Goal: Information Seeking & Learning: Learn about a topic

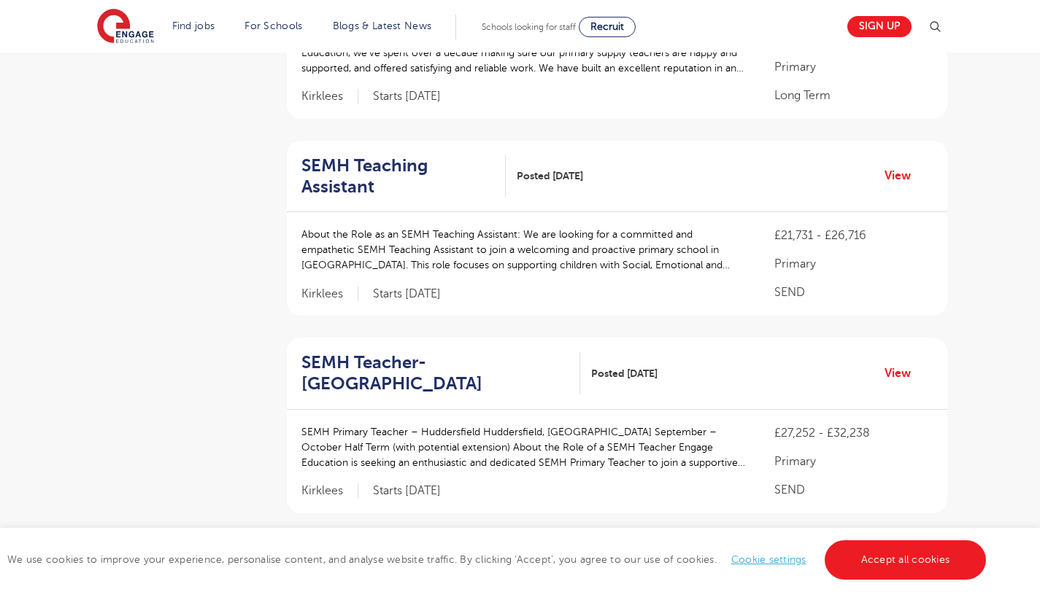
scroll to position [641, 0]
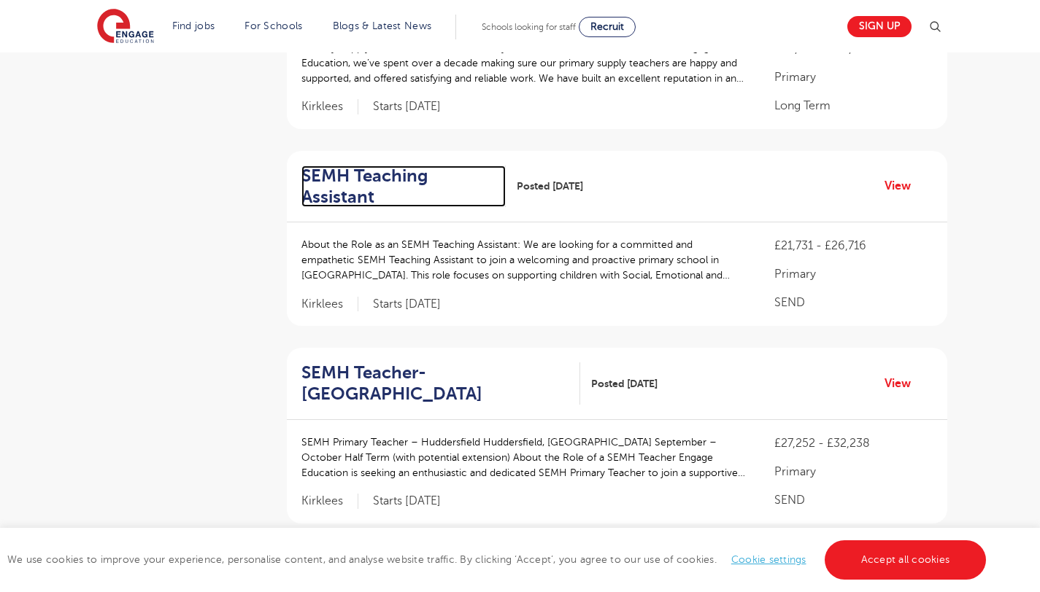
click at [362, 166] on h2 "SEMH Teaching Assistant" at bounding box center [397, 187] width 193 height 42
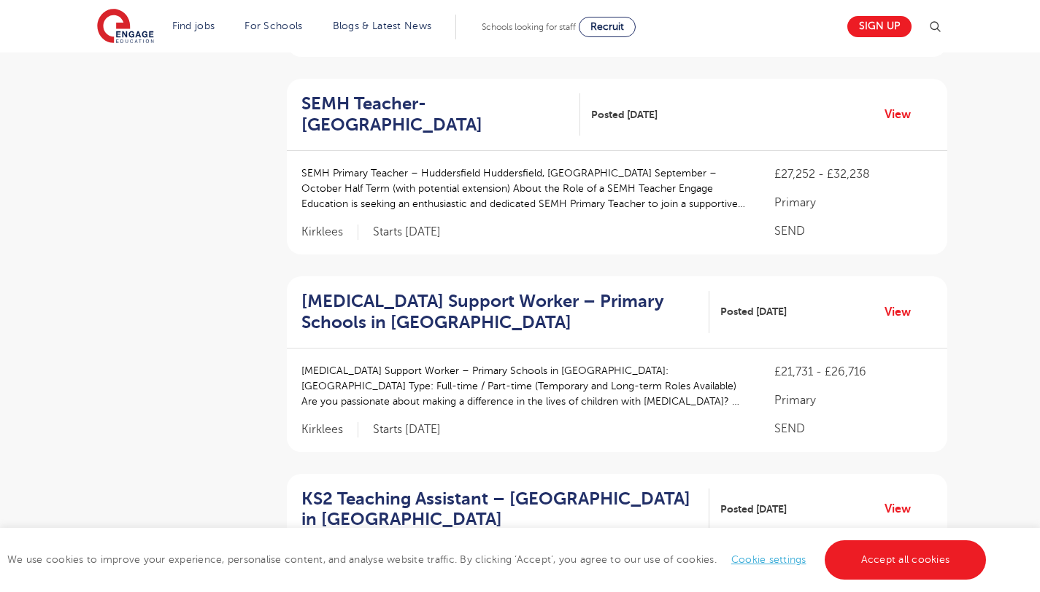
scroll to position [913, 0]
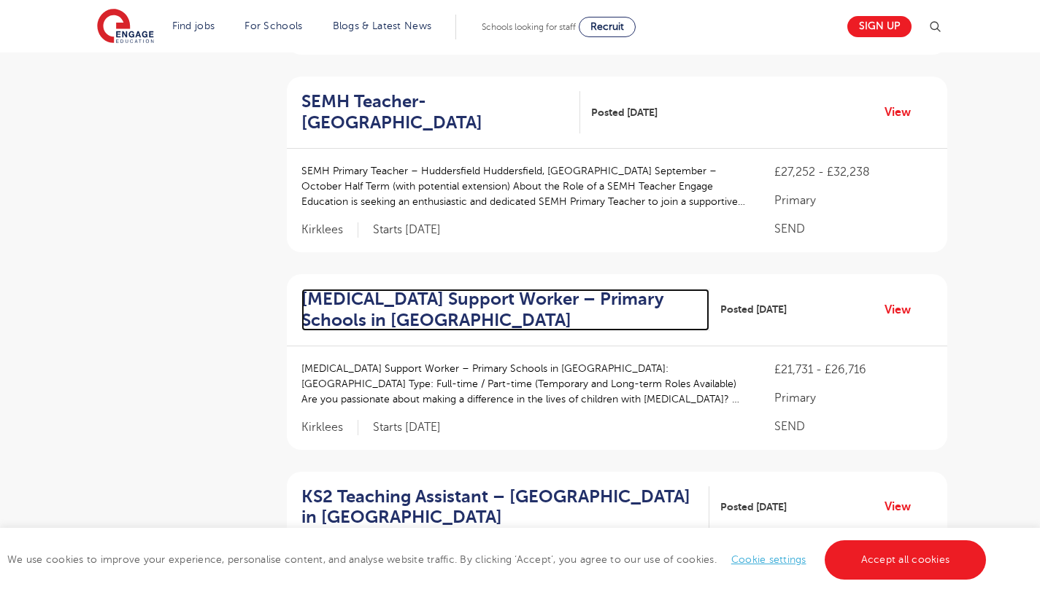
click at [340, 289] on h2 "Autism Support Worker – Primary Schools in Huddersfield" at bounding box center [499, 310] width 396 height 42
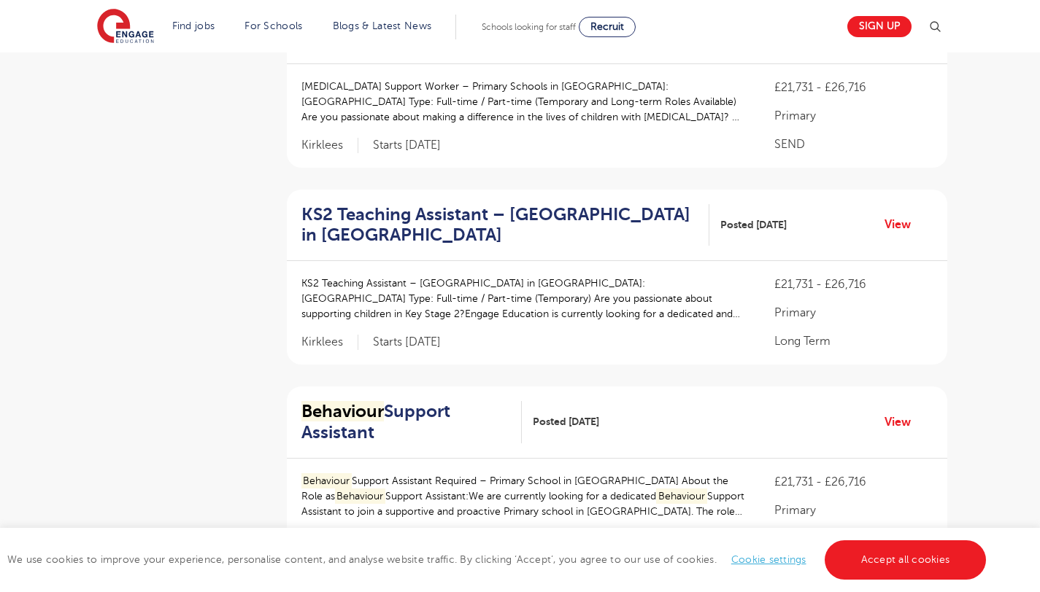
scroll to position [1197, 0]
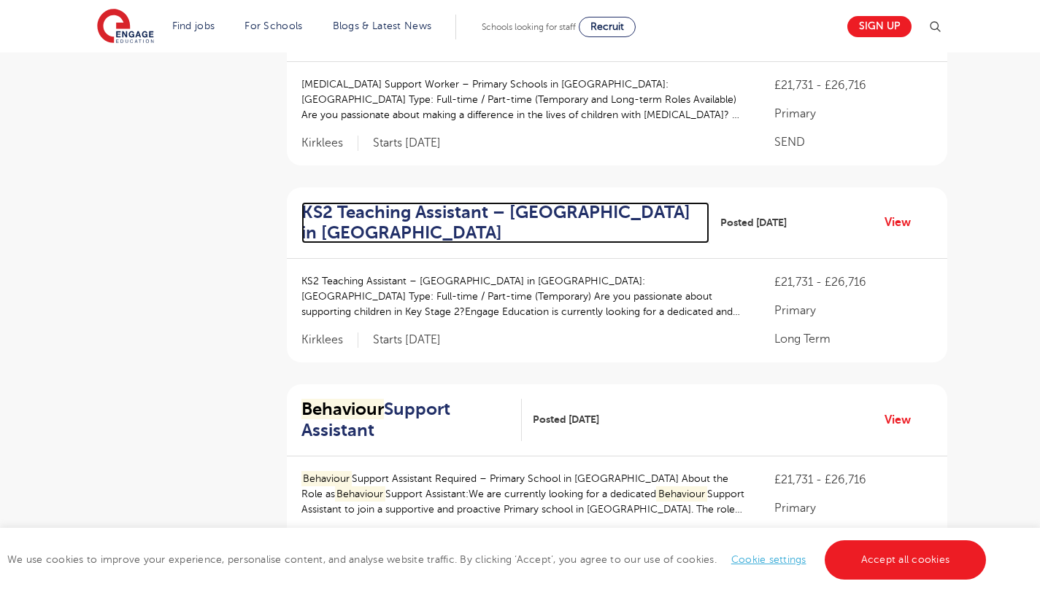
click at [379, 202] on h2 "KS2 Teaching Assistant – Primary School in Huddersfield" at bounding box center [499, 223] width 396 height 42
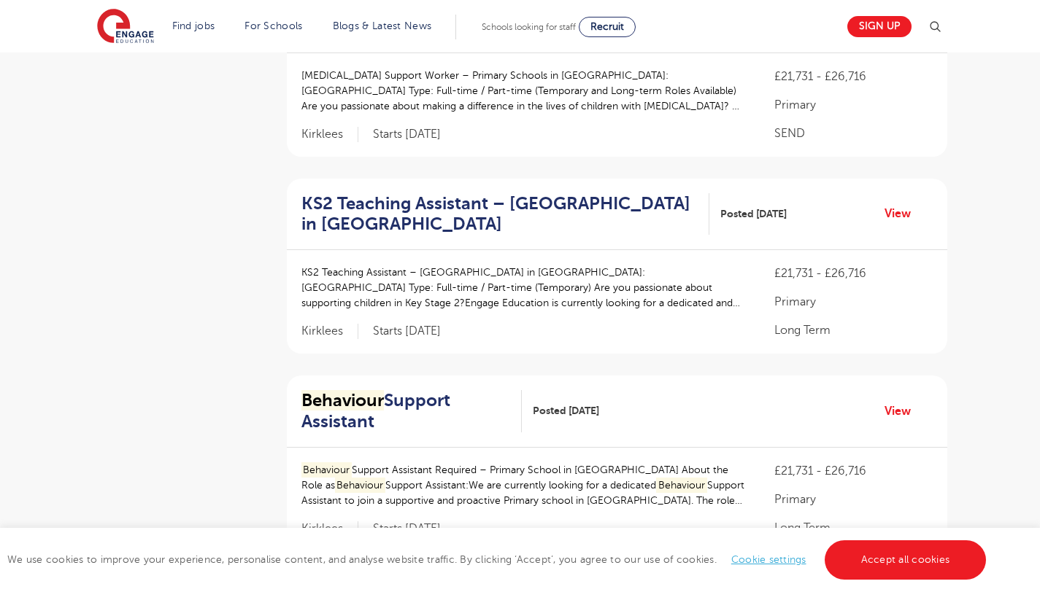
scroll to position [1210, 0]
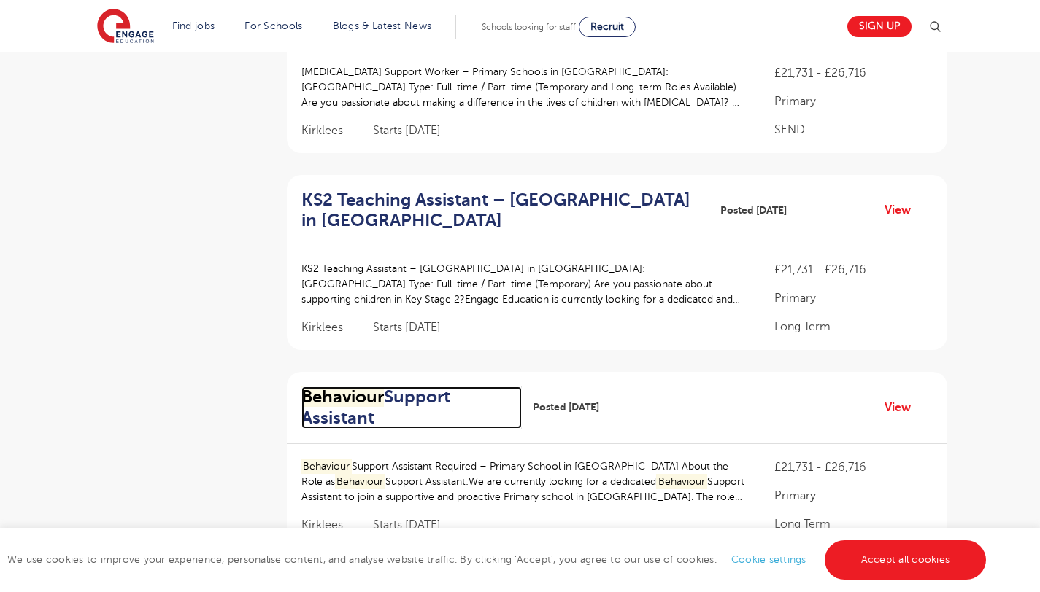
click at [346, 387] on h2 "Behaviour Support Assistant" at bounding box center [405, 408] width 209 height 42
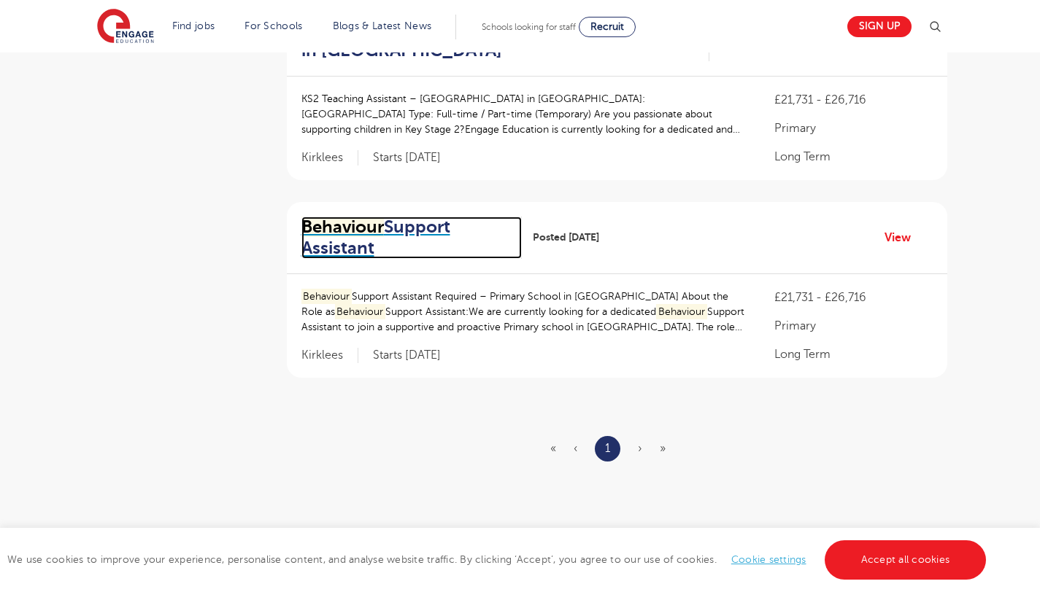
scroll to position [1404, 0]
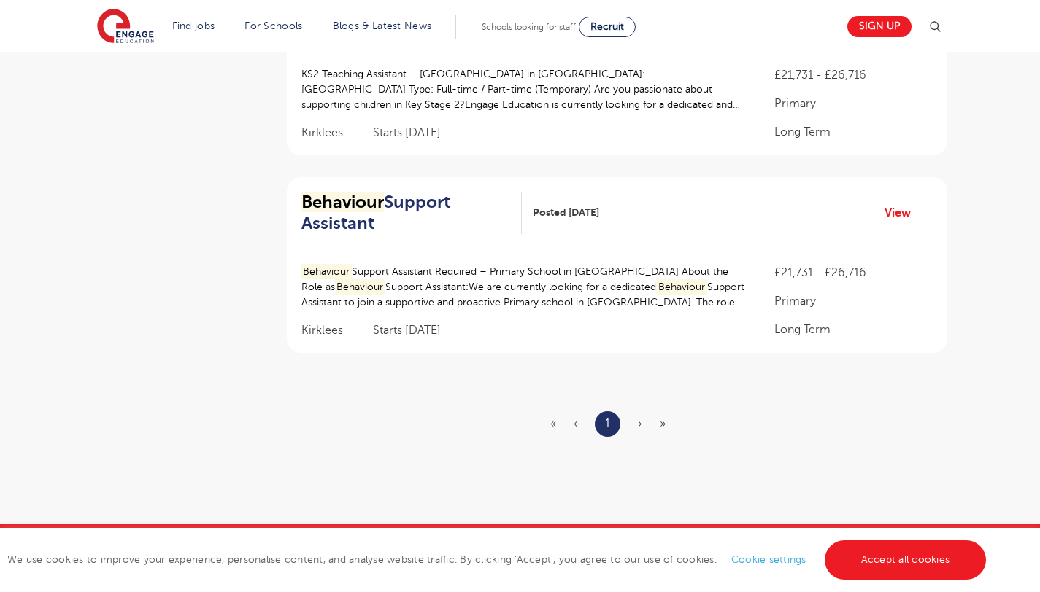
click at [637, 411] on ul "« ‹ 1 › »" at bounding box center [616, 424] width 133 height 26
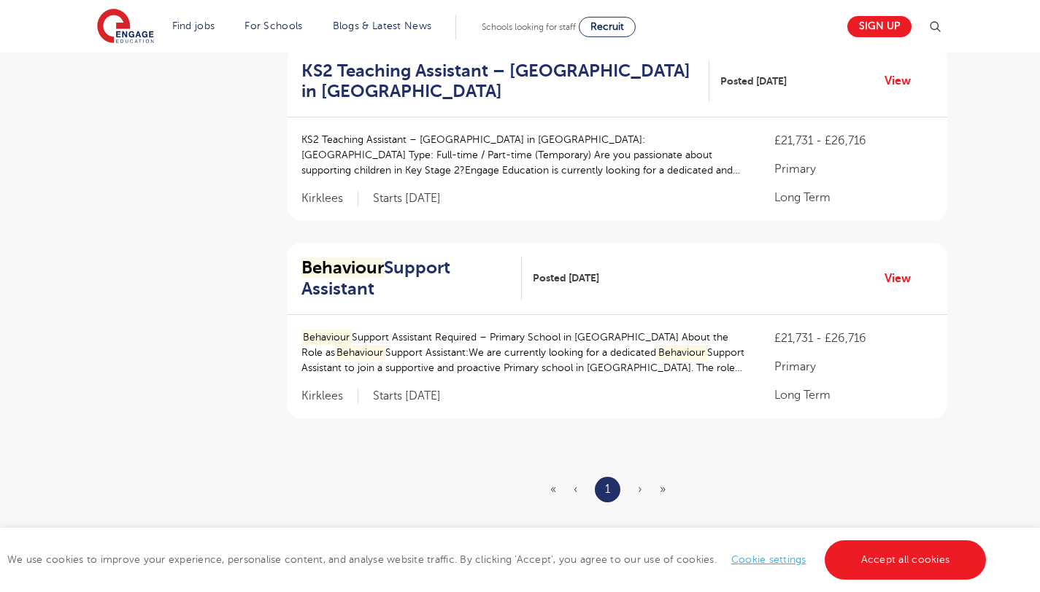
scroll to position [1330, 0]
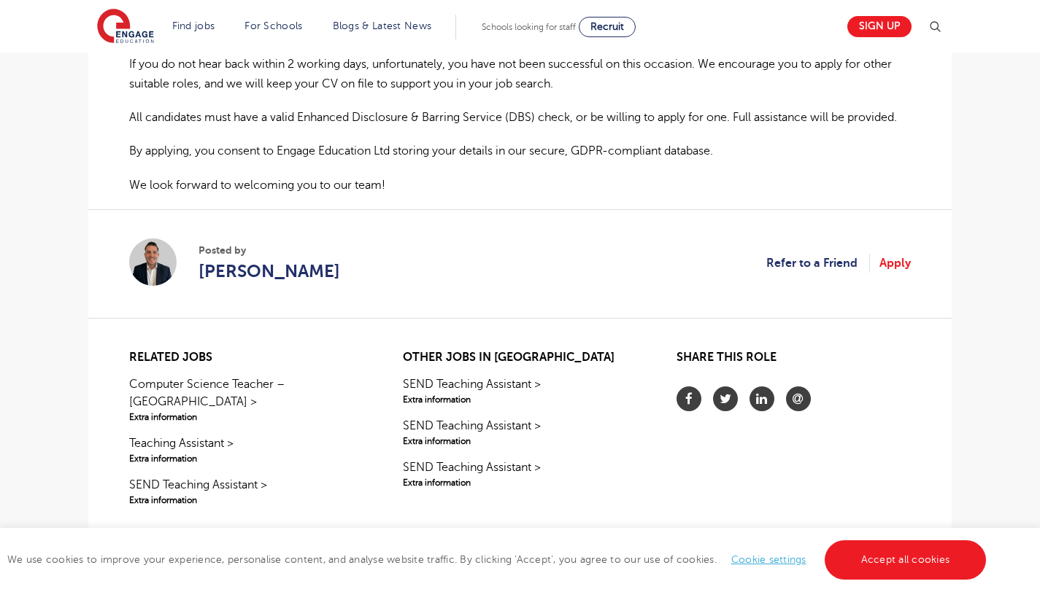
scroll to position [1313, 0]
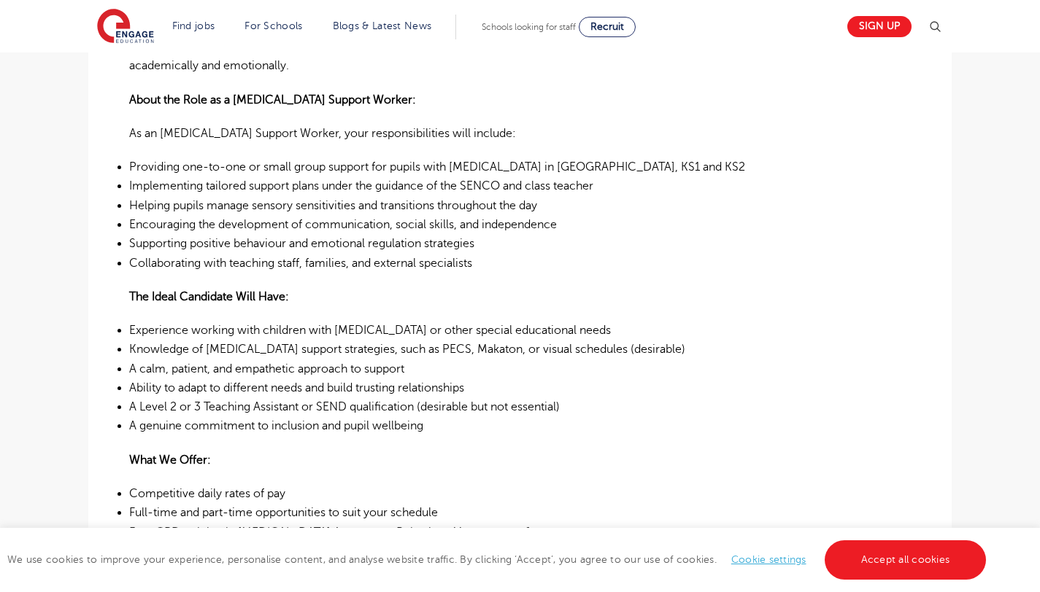
scroll to position [651, 0]
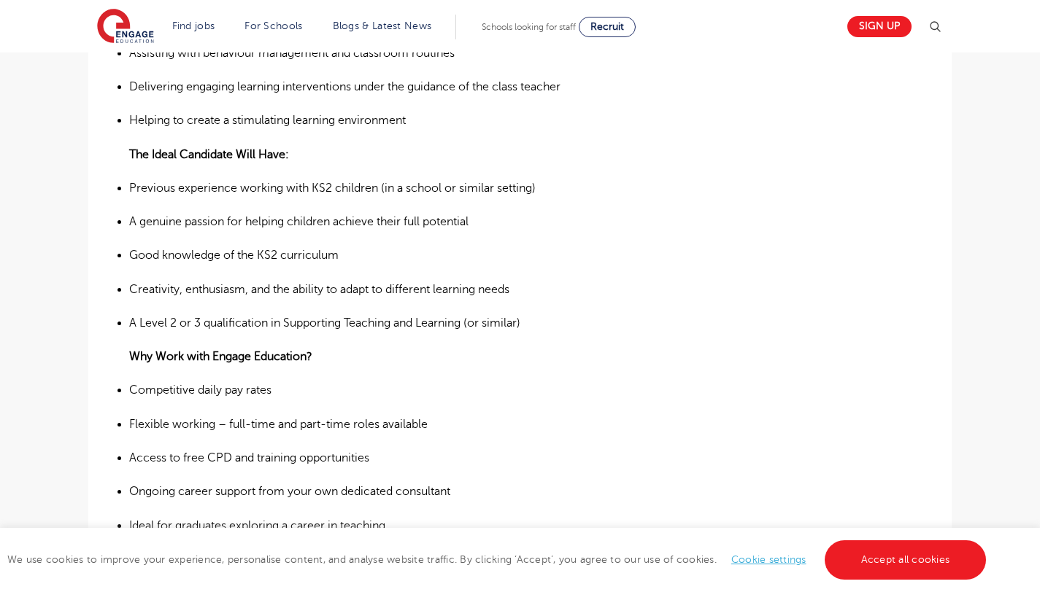
scroll to position [789, 0]
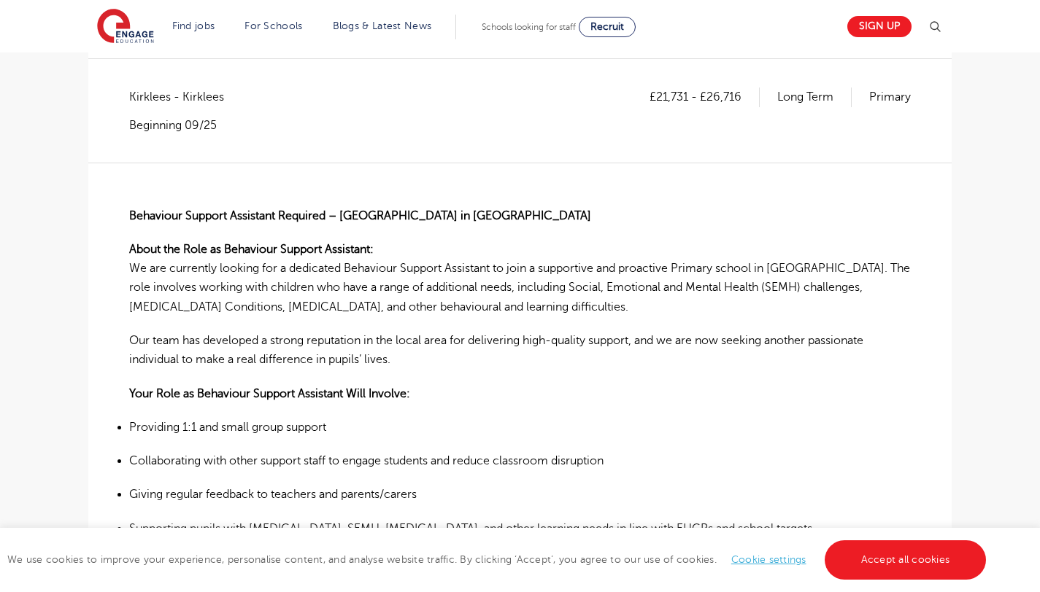
scroll to position [174, 0]
